Goal: Task Accomplishment & Management: Complete application form

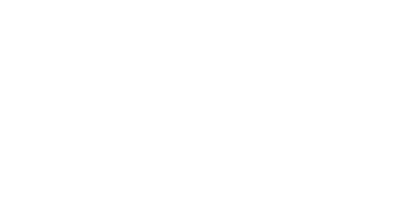
select select "MY"
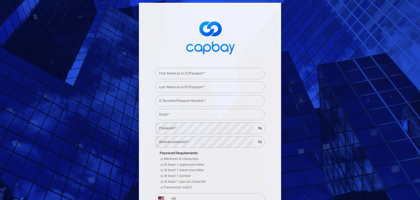
click at [194, 75] on div "First Name as in IC/Passport * First Name as in IC/Passport *" at bounding box center [209, 73] width 109 height 12
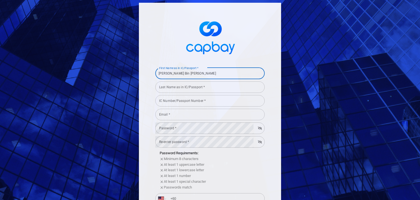
drag, startPoint x: 190, startPoint y: 72, endPoint x: 246, endPoint y: 75, distance: 56.1
click at [246, 75] on input "Mohammad Roes Bin Mohamed Kamaruddin" at bounding box center [209, 73] width 109 height 11
type input "Mohammad Roes Bin"
click at [202, 87] on input "Last Name as in IC/Passport *" at bounding box center [209, 86] width 109 height 11
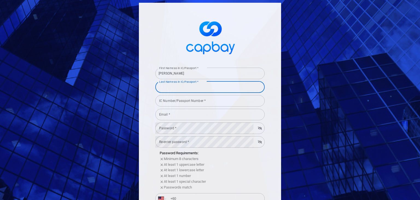
paste input "Mohamed Kamaruddin"
type input "Mohamed Kamaruddin"
click at [191, 73] on input "Mohammad Roes Bin" at bounding box center [209, 73] width 109 height 11
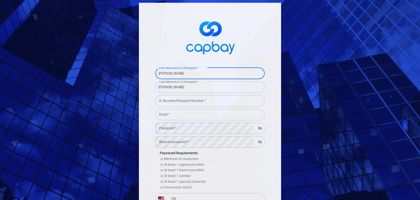
click at [191, 73] on input "Mohammad Roes Bin" at bounding box center [209, 73] width 109 height 11
type input "Mohammad Roes"
click at [248, 41] on span at bounding box center [209, 36] width 109 height 41
click at [209, 103] on input "IC Number/Passport Number *" at bounding box center [209, 100] width 109 height 11
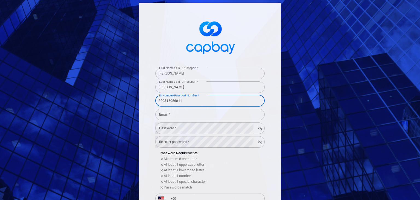
type input "800316086011"
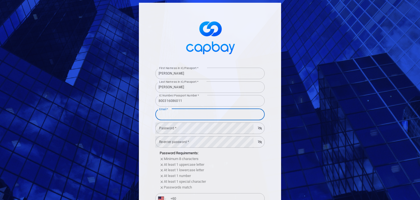
click at [218, 109] on input "Email *" at bounding box center [209, 114] width 109 height 11
type input "roes80@gmail.com"
click at [284, 94] on div "First Name as in IC/Passport * Mohammad Roes First Name as in IC/Passport * Las…" at bounding box center [210, 100] width 420 height 200
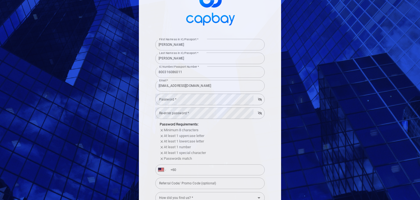
scroll to position [55, 0]
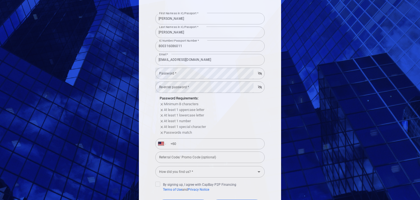
click at [181, 158] on div "Referral Code/ Promo Code (optional) Referral Code/ Promo Code (optional)" at bounding box center [209, 156] width 109 height 12
paste input "DIVMAGIC"
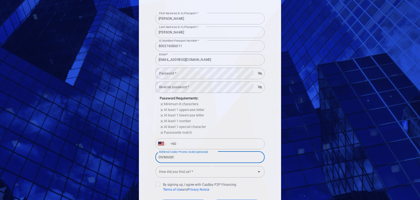
click at [256, 174] on icon "Open" at bounding box center [259, 171] width 7 height 7
type input "DIVMAGIC"
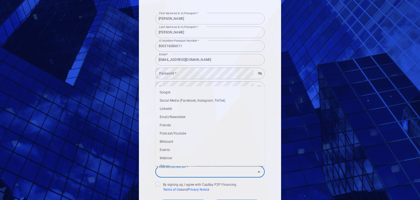
scroll to position [7, 0]
click at [198, 159] on li "Others" at bounding box center [209, 159] width 109 height 8
type input "Others"
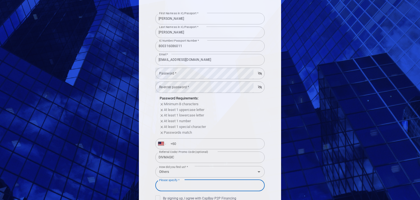
click at [184, 185] on input "Please specify *" at bounding box center [209, 184] width 109 height 11
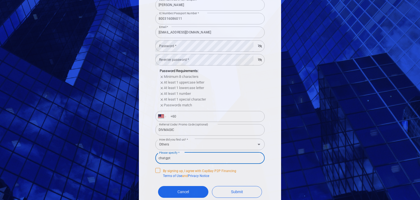
type input "chatgpt"
click at [156, 170] on icon at bounding box center [158, 169] width 4 height 4
click at [0, 0] on input "By signing up, I agree with CapBay P2P Financing Terms of Use and Privacy Notice" at bounding box center [0, 0] width 0 height 0
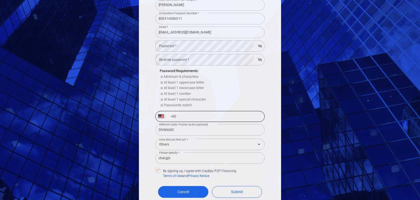
click at [191, 117] on input "+60" at bounding box center [214, 116] width 95 height 9
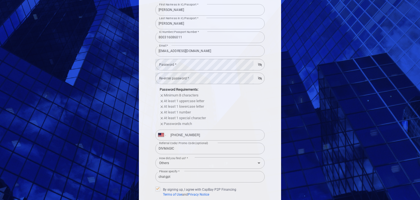
scroll to position [55, 0]
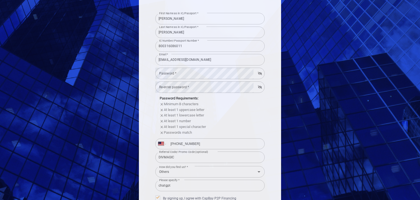
type input "+60 13 963 5510"
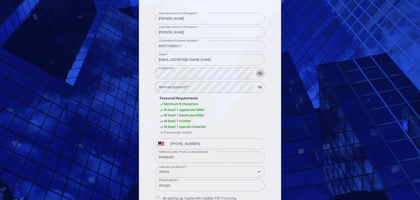
click at [256, 76] on div at bounding box center [258, 73] width 5 height 8
click at [258, 74] on icon "button" at bounding box center [260, 73] width 4 height 3
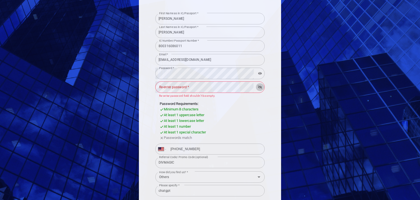
click at [256, 87] on button "button" at bounding box center [260, 87] width 8 height 8
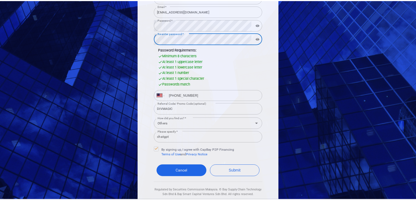
scroll to position [109, 0]
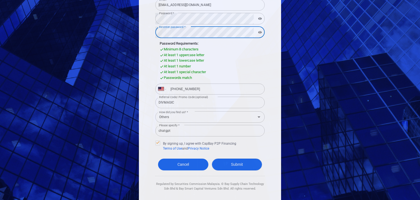
click at [236, 161] on button "Submit" at bounding box center [237, 164] width 50 height 12
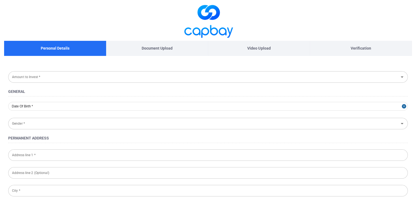
type input "1980-03-16"
type input "Male"
type input "800316-08-6011"
click at [92, 80] on input "Amount to Invest *" at bounding box center [203, 77] width 387 height 10
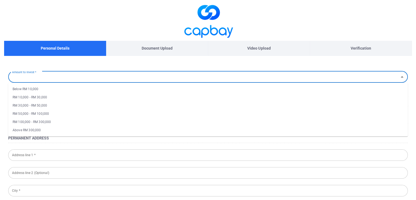
click at [86, 98] on li "RM 10,000 - RM 30,000" at bounding box center [207, 97] width 399 height 8
type input "RM 10,000 - RM 30,000"
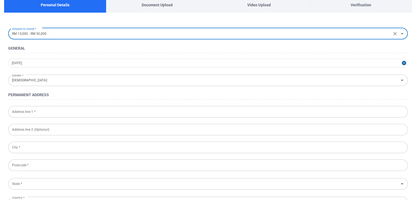
scroll to position [55, 0]
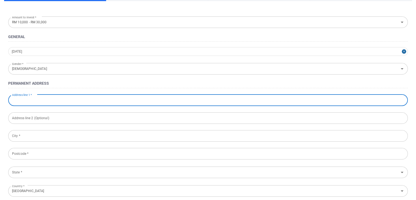
click at [107, 99] on input "Address line 1 *" at bounding box center [207, 99] width 399 height 11
type input "No.53 Jalan taman putra 1,"
type input "azalea@taman putra"
type input "SG.BULOH"
type input "47000"
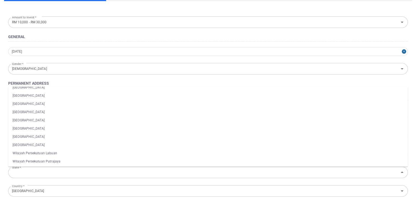
click at [64, 115] on li "Selangor" at bounding box center [207, 112] width 399 height 8
type input "Selangor"
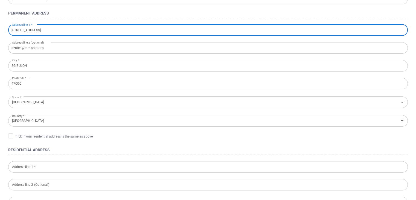
scroll to position [137, 0]
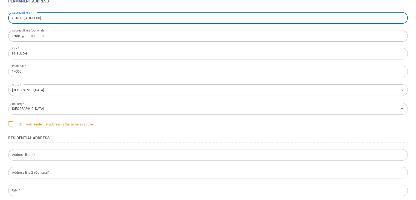
click at [10, 123] on icon at bounding box center [10, 123] width 4 height 4
click at [0, 0] on input "Tick if your residential address is the same as above" at bounding box center [0, 0] width 0 height 0
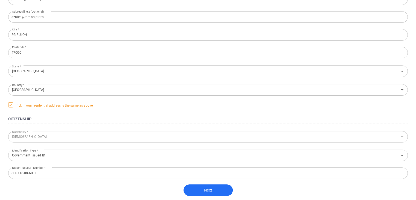
scroll to position [186, 0]
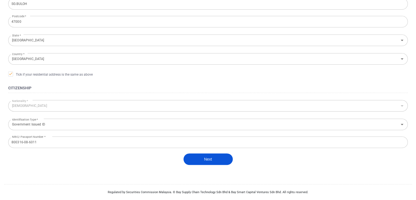
click at [207, 157] on button "Next" at bounding box center [207, 158] width 49 height 11
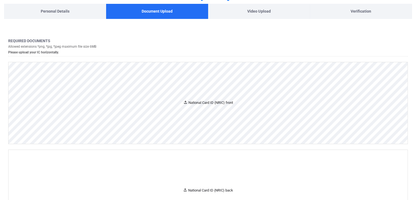
scroll to position [36, 0]
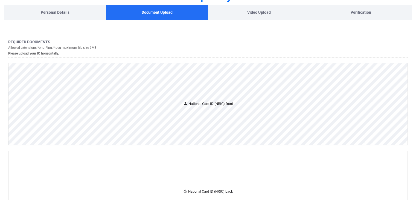
click at [200, 103] on div "National Card ID (NRIC) front" at bounding box center [208, 104] width 50 height 6
click at [186, 103] on icon at bounding box center [185, 103] width 4 height 4
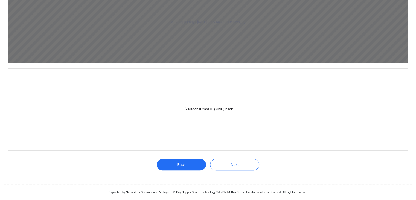
scroll to position [254, 0]
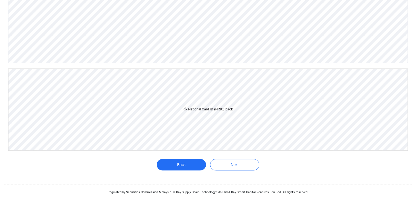
click at [212, 122] on div "National Card ID (NRIC) back" at bounding box center [207, 109] width 399 height 81
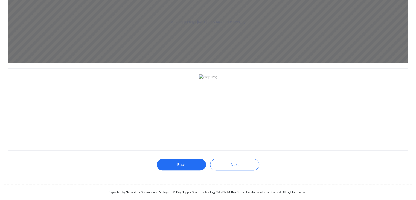
scroll to position [374, 0]
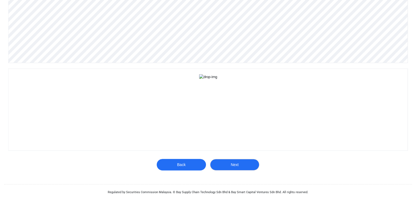
click at [244, 164] on button "Next" at bounding box center [234, 164] width 49 height 11
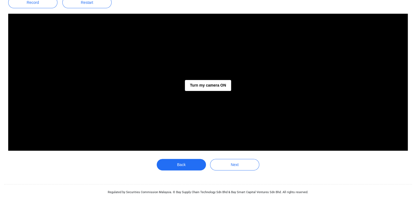
scroll to position [113, 0]
click at [217, 86] on button "Turn my camera ON" at bounding box center [208, 85] width 46 height 11
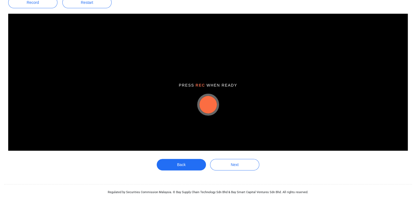
click at [208, 104] on button "button" at bounding box center [207, 104] width 17 height 17
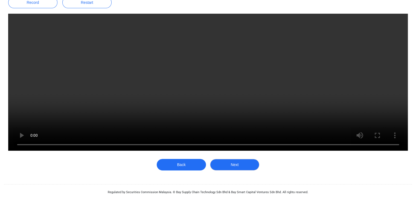
click at [238, 164] on button "Next" at bounding box center [234, 164] width 49 height 11
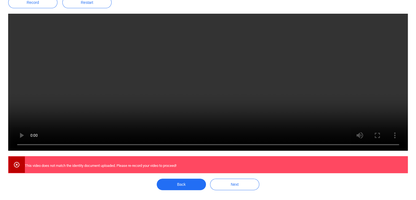
click at [16, 165] on icon at bounding box center [16, 164] width 7 height 7
click at [183, 182] on button "Back" at bounding box center [181, 183] width 49 height 11
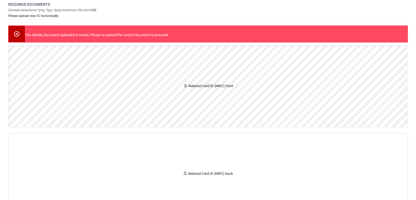
scroll to position [83, 0]
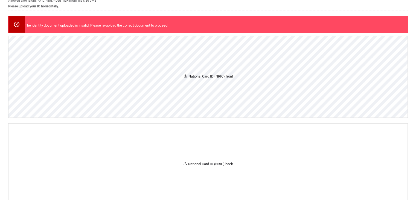
click at [209, 96] on div "National Card ID (NRIC) front" at bounding box center [207, 76] width 399 height 81
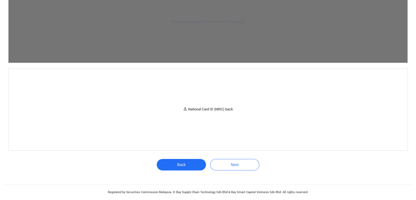
scroll to position [284, 0]
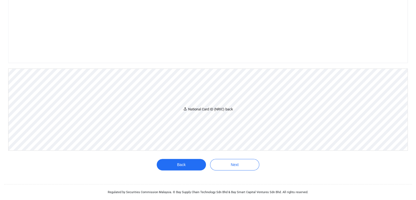
click at [224, 118] on div "National Card ID (NRIC) back" at bounding box center [207, 109] width 399 height 81
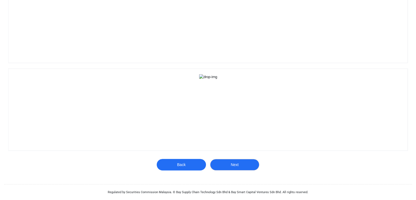
click at [238, 165] on button "Next" at bounding box center [234, 164] width 49 height 11
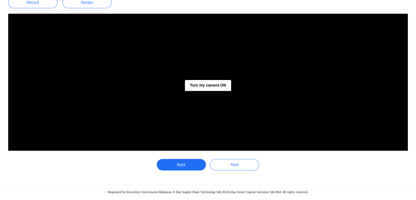
scroll to position [113, 0]
click at [199, 89] on button "Turn my camera ON" at bounding box center [208, 85] width 46 height 11
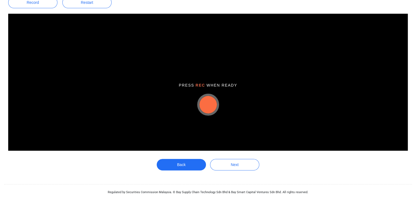
click at [209, 106] on button "button" at bounding box center [207, 104] width 17 height 17
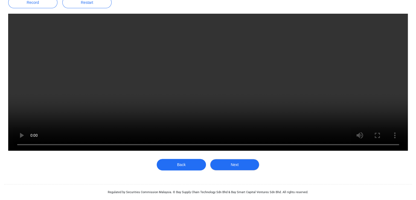
click at [233, 165] on button "Next" at bounding box center [234, 164] width 49 height 11
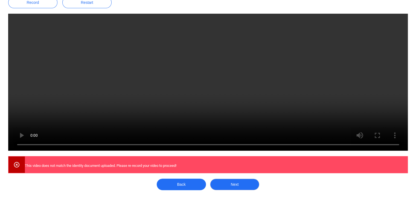
click at [243, 180] on button "Next" at bounding box center [234, 183] width 49 height 11
click at [241, 184] on button "Next" at bounding box center [234, 183] width 49 height 11
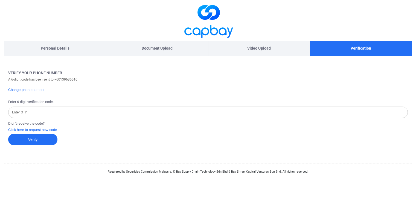
scroll to position [0, 0]
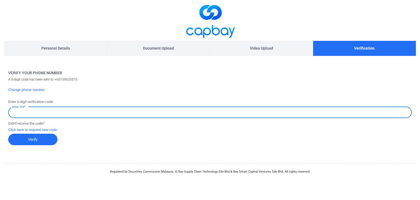
click at [180, 115] on input "Enter OTP" at bounding box center [209, 111] width 403 height 11
type input "145945"
click at [30, 143] on button "Verify" at bounding box center [32, 138] width 49 height 11
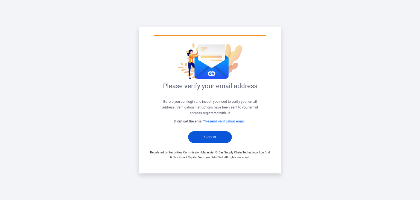
click at [214, 136] on button "Sign In" at bounding box center [210, 137] width 44 height 12
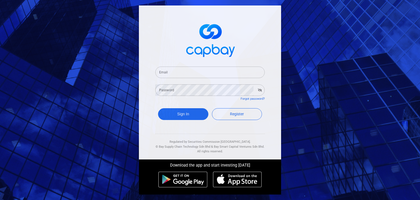
type input "roes80@gmail.com"
click at [197, 115] on button "Sign In" at bounding box center [183, 114] width 50 height 12
click at [260, 92] on button "button" at bounding box center [260, 90] width 8 height 8
click at [187, 113] on button "Sign In" at bounding box center [183, 114] width 50 height 12
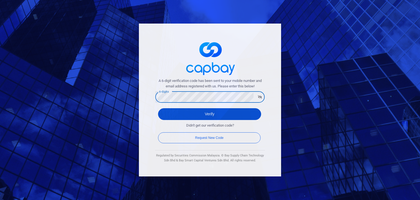
click at [170, 119] on button "Verify" at bounding box center [209, 114] width 103 height 12
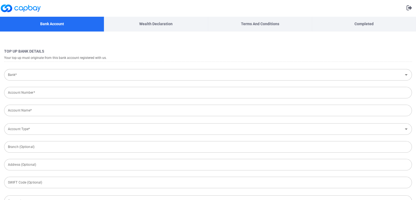
type input "Malaysia"
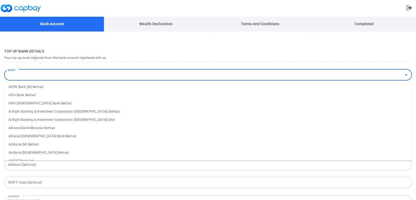
click at [77, 75] on input "Bank*" at bounding box center [203, 75] width 395 height 10
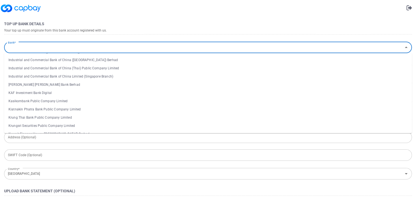
scroll to position [492, 0]
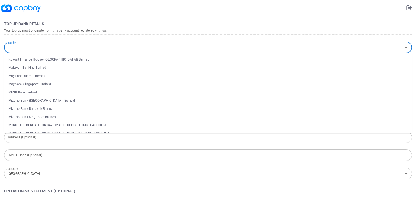
click at [39, 76] on li "Maybank Islamic Berhad" at bounding box center [208, 76] width 408 height 8
type input "Maybank Islamic Berhad"
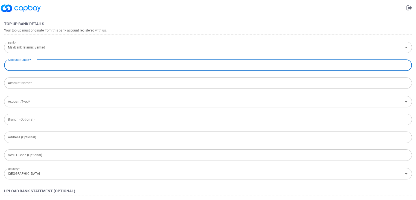
click at [39, 65] on input "Account Number*" at bounding box center [208, 64] width 408 height 11
type input "162740154870"
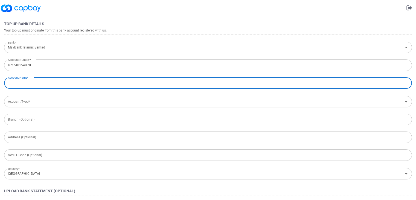
click at [161, 80] on input "Account Name*" at bounding box center [208, 82] width 408 height 11
type input "Mohammad Roes Bin Mohamed Kamaruddin"
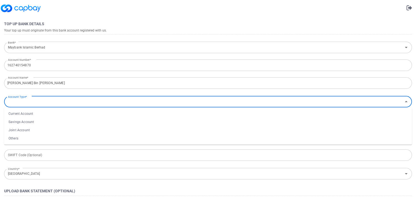
click at [152, 100] on input "Account Type*" at bounding box center [203, 101] width 395 height 10
click at [148, 123] on li "Savings Account" at bounding box center [208, 122] width 408 height 8
type input "Savings Account"
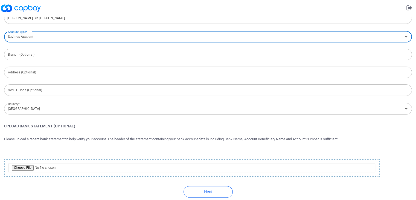
scroll to position [98, 0]
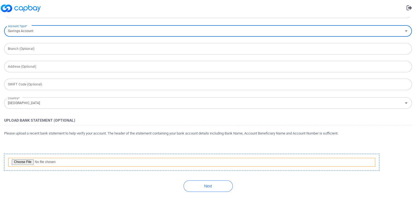
click at [23, 161] on input "file" at bounding box center [191, 161] width 367 height 9
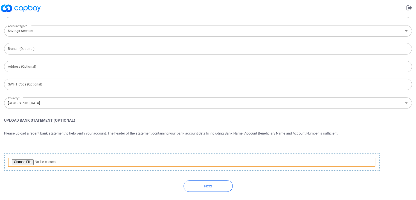
type input "C:\fakepath\Maybank Aug 2025.pdf"
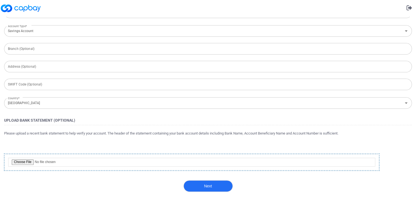
click at [204, 185] on button "Next" at bounding box center [207, 185] width 49 height 11
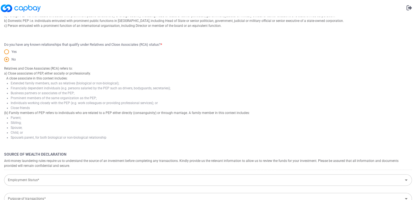
scroll to position [0, 0]
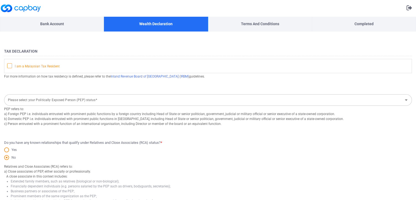
click at [11, 65] on icon at bounding box center [9, 65] width 4 height 4
click at [0, 0] on input "I am a Malaysian Tax Resident" at bounding box center [0, 0] width 0 height 0
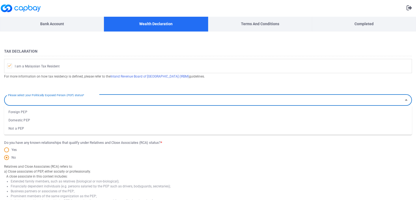
click at [117, 98] on input "Please select your Politically Exposed Person (PEP) status*" at bounding box center [203, 100] width 395 height 10
click at [104, 127] on li "Not a PEP" at bounding box center [208, 128] width 408 height 8
type input "Not a PEP"
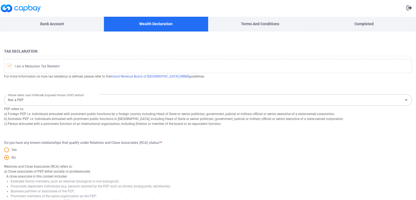
click at [251, 143] on div "Do you have any known relationships that qualify under Relatives and Close Asso…" at bounding box center [208, 151] width 408 height 22
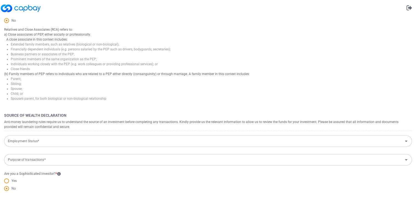
scroll to position [157, 0]
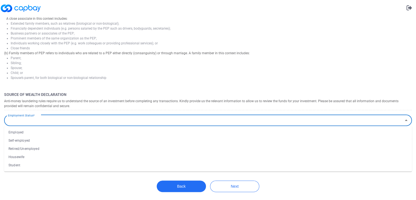
click at [234, 118] on input "Employment Status*" at bounding box center [203, 120] width 395 height 10
click at [15, 131] on li "Employed" at bounding box center [208, 132] width 408 height 8
type input "Employed"
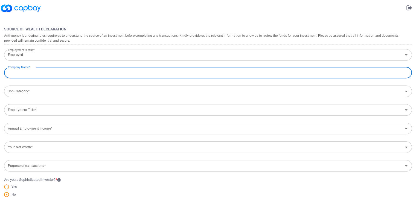
scroll to position [223, 0]
type input "Sipro Plastic Industries Sdn Bhd"
click at [44, 88] on input "Job Category*" at bounding box center [203, 91] width 395 height 10
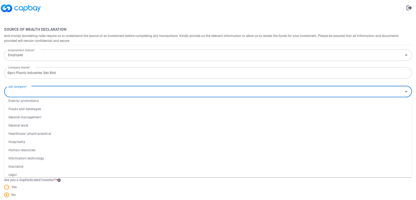
scroll to position [137, 0]
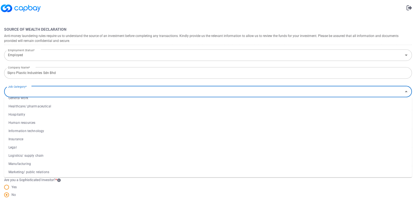
click at [31, 167] on li "Manufacturing" at bounding box center [208, 163] width 408 height 8
type input "Manufacturing"
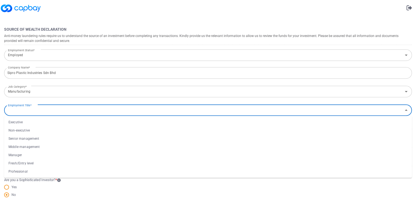
click at [39, 112] on input "Employment Title*" at bounding box center [203, 110] width 395 height 10
click at [30, 146] on li "Middle management" at bounding box center [208, 146] width 408 height 8
type input "Middle management"
click at [36, 126] on div "Annual Employment Income* Annual Employment Income*" at bounding box center [208, 128] width 408 height 12
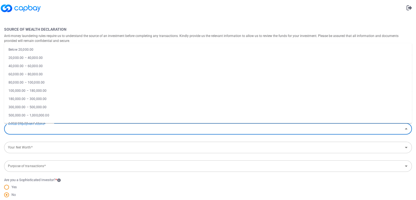
click at [36, 126] on label "Annual Employment Income*" at bounding box center [26, 123] width 37 height 7
click at [36, 126] on input "Annual Employment Income*" at bounding box center [203, 129] width 395 height 10
click at [27, 74] on li "60,000.00 – 80,000.00" at bounding box center [208, 74] width 408 height 8
type input "60,000.00 – 80,000.00"
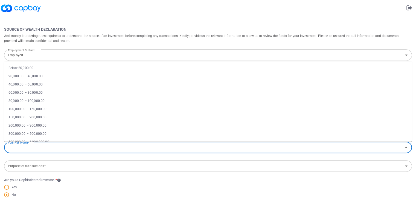
click at [44, 148] on input "Your Net Worth*" at bounding box center [203, 147] width 395 height 10
click at [31, 126] on li "1 million - 3 million" at bounding box center [208, 127] width 408 height 8
type input "1 million - 3 million"
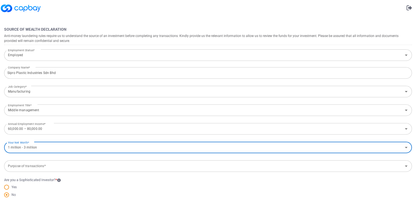
click at [46, 149] on input "1 million - 3 million" at bounding box center [203, 147] width 395 height 10
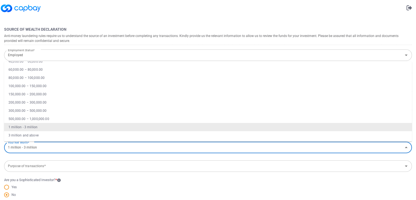
click at [36, 126] on li "1 million - 3 million" at bounding box center [208, 127] width 408 height 8
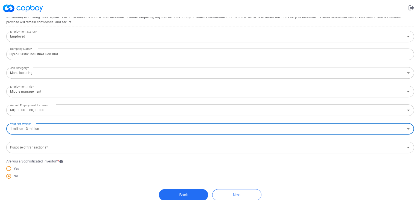
scroll to position [250, 0]
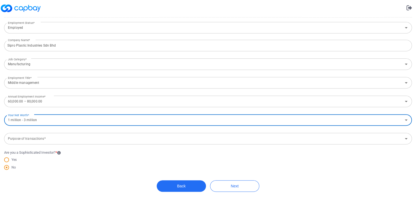
click at [48, 138] on input "Purpose of transactions*" at bounding box center [203, 138] width 395 height 10
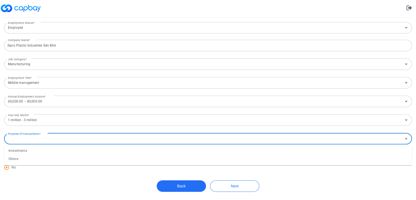
click at [25, 152] on li "Investments" at bounding box center [208, 150] width 408 height 8
type input "Investments"
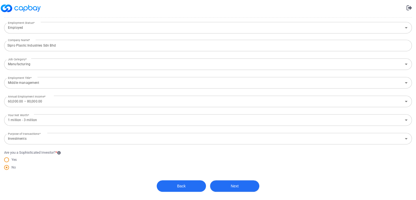
click at [237, 186] on button "Next" at bounding box center [234, 185] width 49 height 11
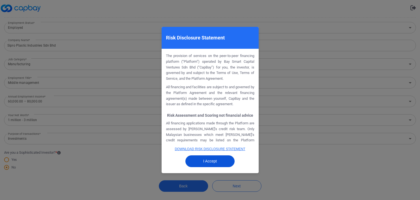
click at [215, 162] on button "I Accept" at bounding box center [209, 161] width 49 height 12
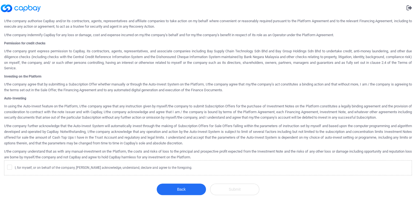
scroll to position [260, 0]
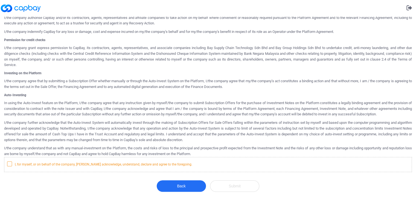
click at [9, 164] on icon at bounding box center [9, 163] width 3 height 2
click at [0, 0] on input "I, for myself, or on behalf of the company, hereby acknowledge, understand, dec…" at bounding box center [0, 0] width 0 height 0
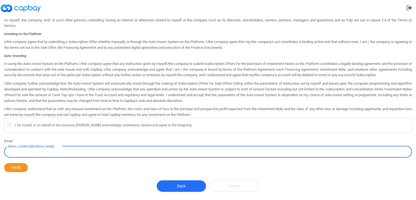
scroll to position [299, 0]
click at [215, 151] on input "example@mail.com" at bounding box center [208, 151] width 408 height 11
type input "roes80@gmail.com"
click at [113, 138] on div "Email example@mail.com roes80@gmail.com example@mail.com" at bounding box center [208, 147] width 408 height 19
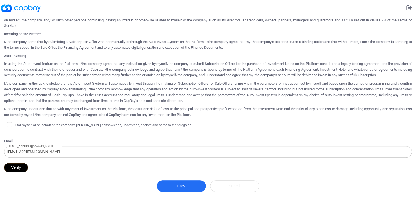
click at [18, 168] on button "Verify" at bounding box center [16, 167] width 24 height 9
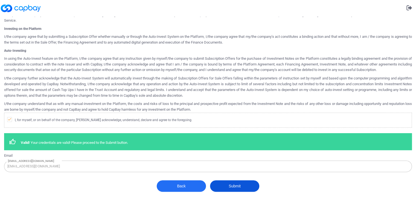
click at [236, 190] on button "Submit" at bounding box center [234, 185] width 49 height 11
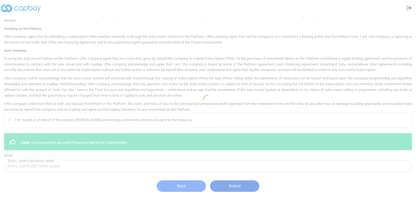
scroll to position [0, 0]
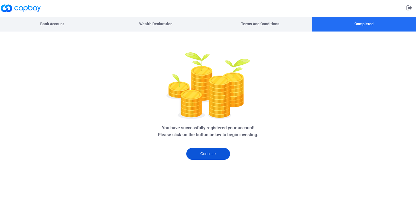
click at [206, 154] on button "Continue" at bounding box center [208, 154] width 44 height 12
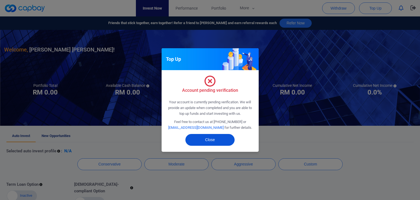
click at [206, 141] on button "Close" at bounding box center [209, 140] width 49 height 12
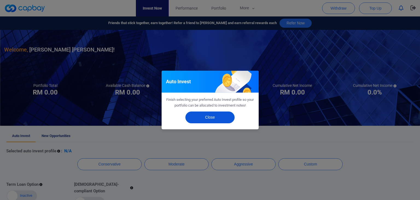
click at [207, 118] on button "Close" at bounding box center [209, 117] width 49 height 12
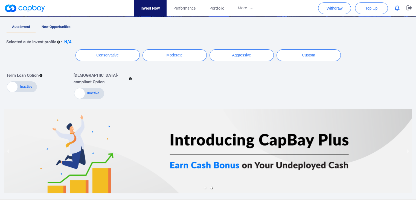
scroll to position [99, 0]
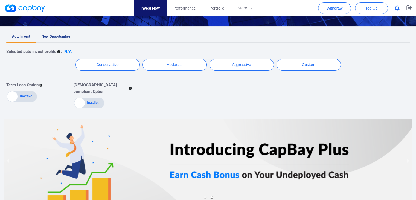
click at [80, 98] on div at bounding box center [79, 103] width 10 height 10
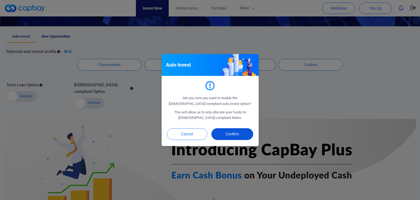
click at [239, 133] on button "Confirm" at bounding box center [232, 134] width 42 height 12
checkbox input "true"
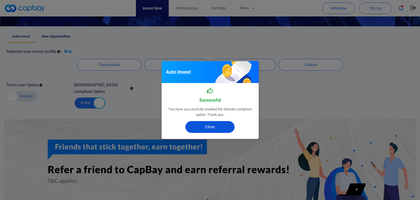
click at [220, 126] on button "Close" at bounding box center [209, 127] width 49 height 12
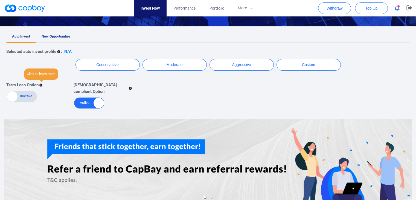
click at [40, 83] on icon at bounding box center [40, 84] width 3 height 3
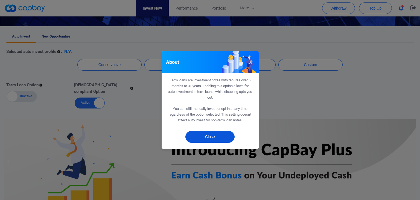
click at [201, 139] on button "Close" at bounding box center [209, 137] width 49 height 12
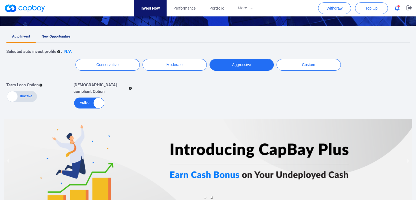
click at [255, 66] on button "Aggressive" at bounding box center [241, 65] width 64 height 12
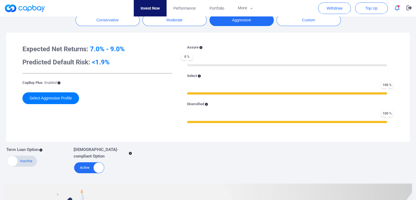
scroll to position [159, 0]
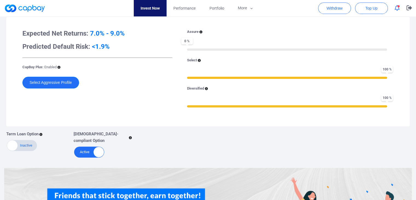
click at [57, 85] on button "Select Aggressive Profile" at bounding box center [50, 83] width 57 height 12
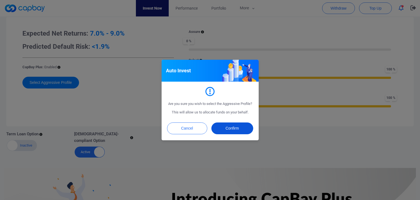
click at [232, 126] on button "Confirm" at bounding box center [232, 128] width 42 height 12
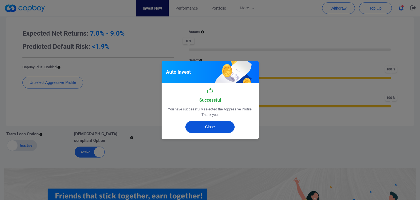
click at [219, 125] on button "Close" at bounding box center [209, 127] width 49 height 12
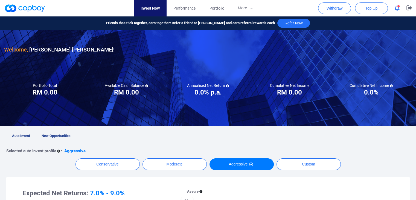
scroll to position [27, 0]
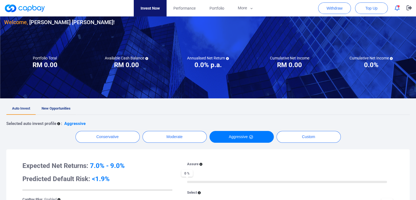
click at [64, 111] on link "New Opportunities" at bounding box center [56, 109] width 40 height 12
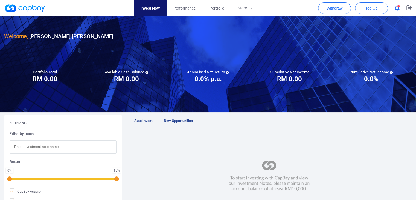
click at [396, 5] on icon "button" at bounding box center [396, 8] width 5 height 6
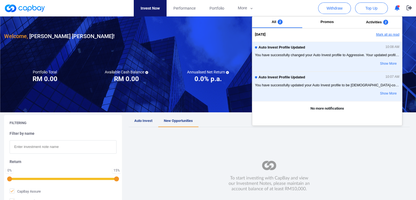
click at [391, 34] on button "Mark all as read" at bounding box center [372, 34] width 59 height 9
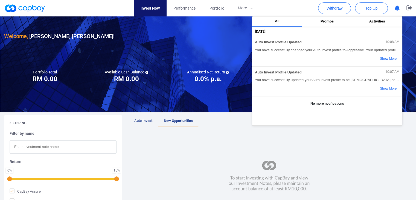
click at [395, 8] on icon "button" at bounding box center [396, 8] width 5 height 6
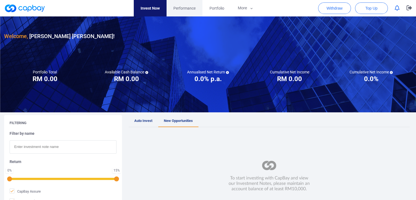
click at [182, 8] on span "Performance" at bounding box center [184, 8] width 22 height 6
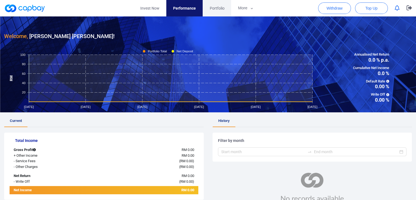
click at [215, 9] on span "Portfolio" at bounding box center [216, 8] width 15 height 6
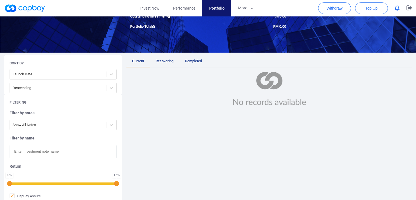
scroll to position [63, 0]
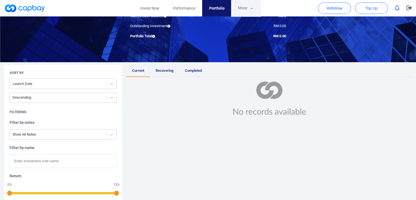
click at [242, 10] on button "More" at bounding box center [245, 8] width 29 height 16
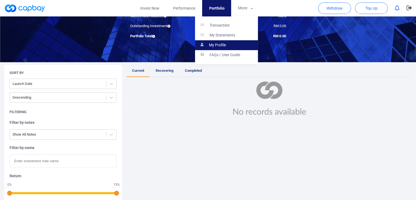
click at [221, 44] on p "My Profile" at bounding box center [217, 45] width 17 height 5
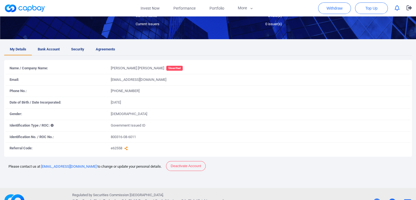
scroll to position [86, 0]
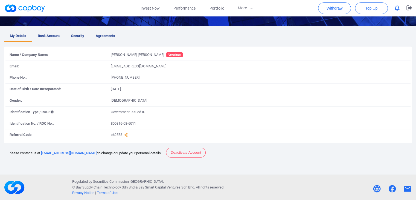
click at [41, 33] on span "Bank Account" at bounding box center [49, 36] width 22 height 6
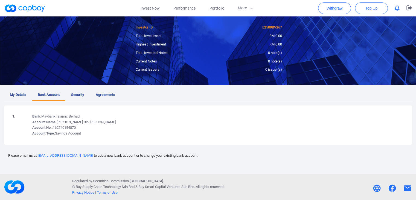
scroll to position [27, 0]
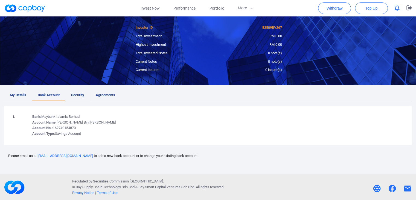
click at [75, 95] on span "Security" at bounding box center [77, 95] width 13 height 6
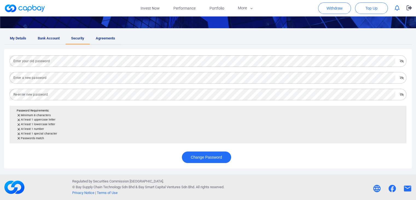
click at [102, 39] on span "Agreements" at bounding box center [105, 39] width 19 height 6
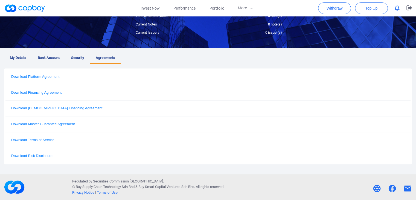
scroll to position [65, 0]
click at [21, 56] on span "My Details" at bounding box center [18, 58] width 16 height 6
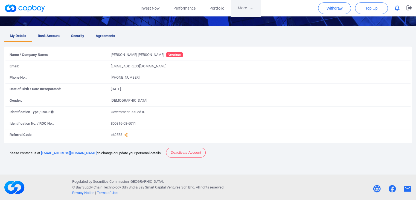
click at [245, 8] on button "More" at bounding box center [245, 8] width 29 height 16
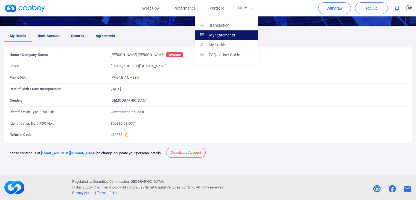
click at [226, 35] on p "My Statements" at bounding box center [222, 35] width 26 height 5
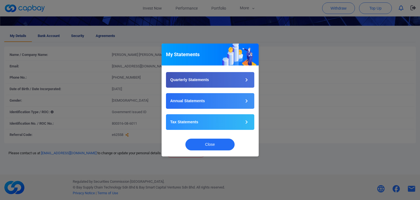
click at [303, 54] on div "My Statements Quarterly Statements Annual Statements Tax Statements Close" at bounding box center [210, 100] width 420 height 200
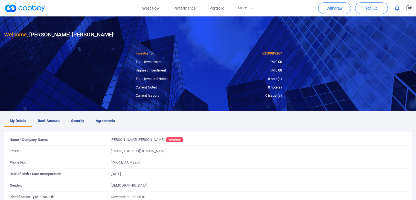
scroll to position [0, 0]
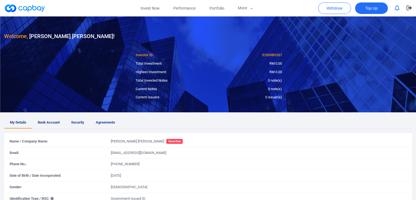
click at [372, 8] on span "Top Up" at bounding box center [371, 7] width 12 height 5
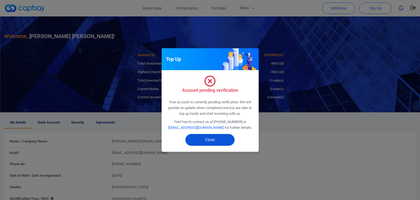
click at [207, 142] on button "Close" at bounding box center [209, 140] width 49 height 12
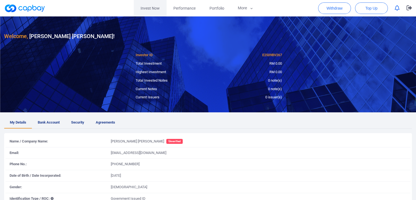
click at [155, 6] on link "Invest Now" at bounding box center [150, 8] width 33 height 16
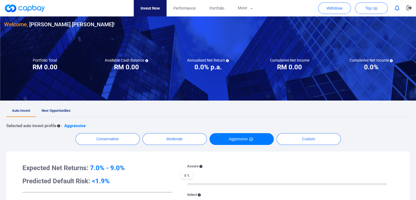
scroll to position [17, 0]
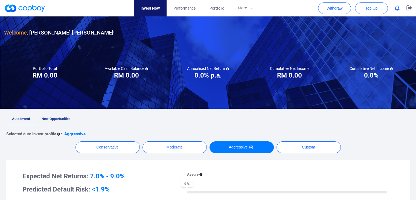
click at [51, 120] on span "New Opportunities" at bounding box center [56, 118] width 29 height 4
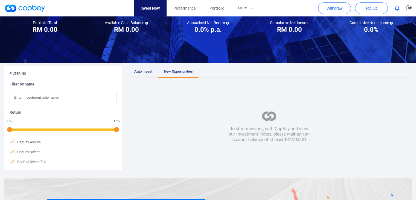
scroll to position [82, 0]
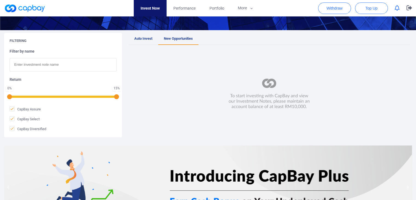
drag, startPoint x: 137, startPoint y: 34, endPoint x: 143, endPoint y: 40, distance: 8.5
click at [137, 34] on link "Auto Invest" at bounding box center [143, 39] width 30 height 12
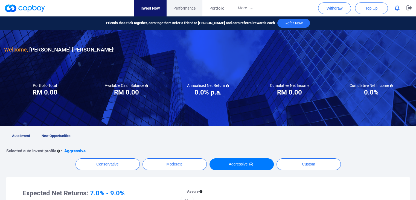
click at [186, 9] on span "Performance" at bounding box center [184, 8] width 22 height 6
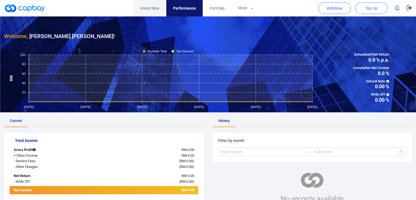
click at [155, 9] on link "Invest Now" at bounding box center [149, 8] width 33 height 16
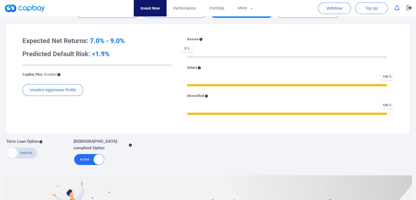
scroll to position [164, 0]
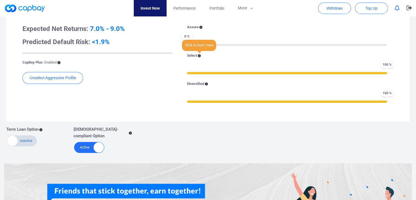
click at [200, 54] on icon at bounding box center [199, 55] width 3 height 3
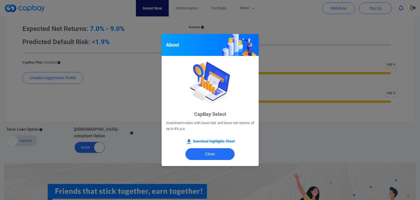
click at [151, 58] on div "About CapBay Select Investment notes with lower risk and lower net returns of u…" at bounding box center [210, 100] width 420 height 200
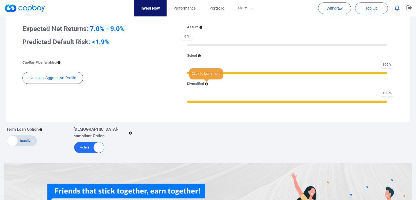
click at [206, 83] on icon at bounding box center [206, 84] width 3 height 3
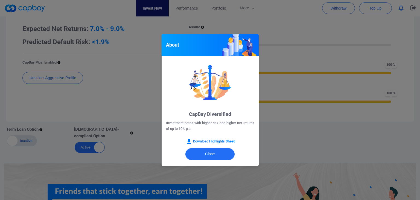
click at [135, 76] on div "About CapBay Diversified Investment notes with higher risk and higher net retur…" at bounding box center [210, 100] width 420 height 200
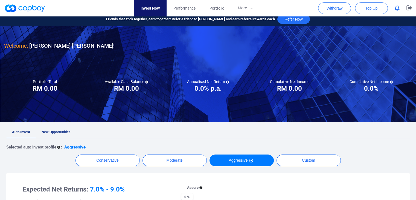
scroll to position [0, 0]
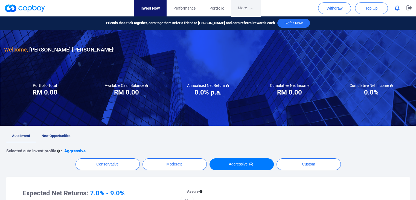
click at [256, 6] on button "More" at bounding box center [245, 8] width 29 height 16
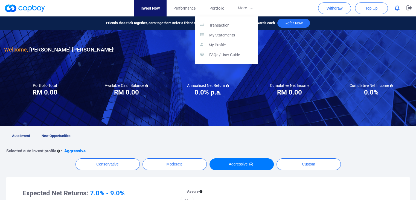
click at [367, 8] on button "button" at bounding box center [208, 100] width 416 height 200
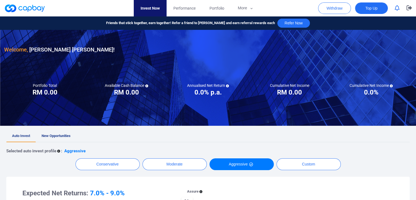
click at [373, 10] on span "Top Up" at bounding box center [371, 7] width 12 height 5
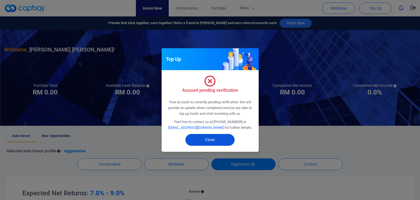
click at [219, 142] on button "Close" at bounding box center [209, 140] width 49 height 12
